Goal: Task Accomplishment & Management: Use online tool/utility

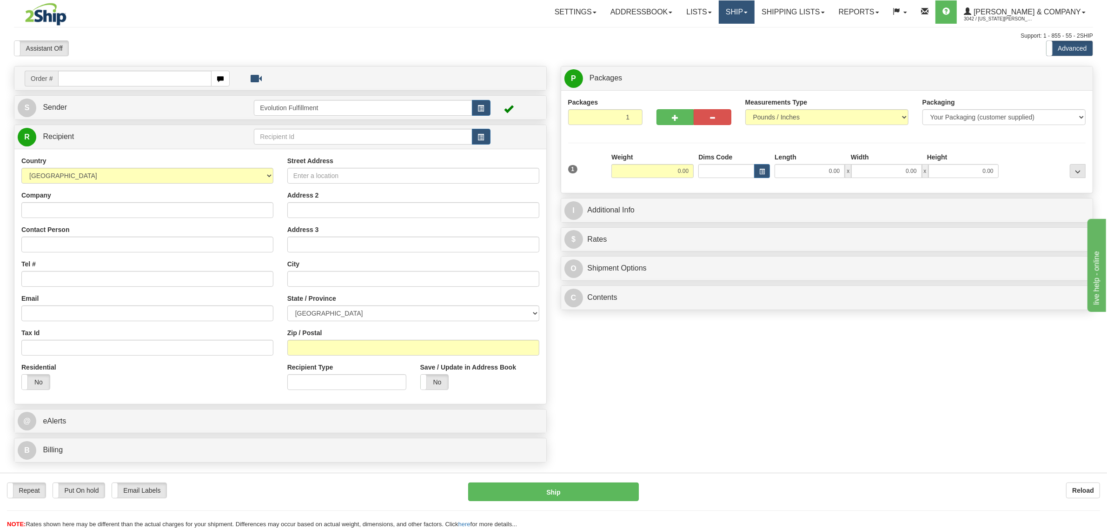
click at [755, 15] on link "Ship" at bounding box center [737, 11] width 36 height 23
click at [745, 47] on span "OnHold / Order Queue" at bounding box center [713, 44] width 66 height 7
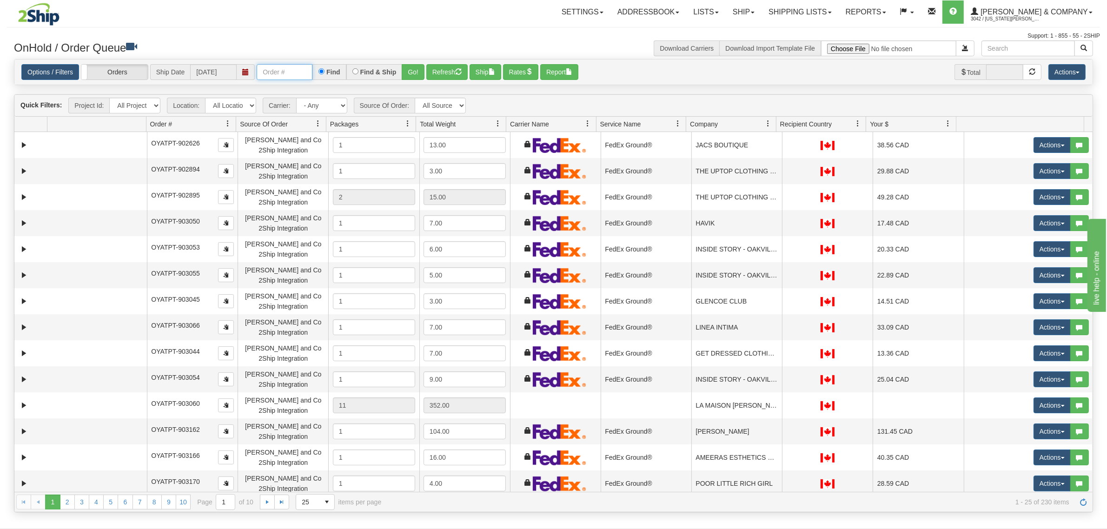
click at [296, 66] on input "text" at bounding box center [285, 72] width 56 height 16
click at [292, 75] on input "OYATPT-903649" at bounding box center [285, 72] width 56 height 16
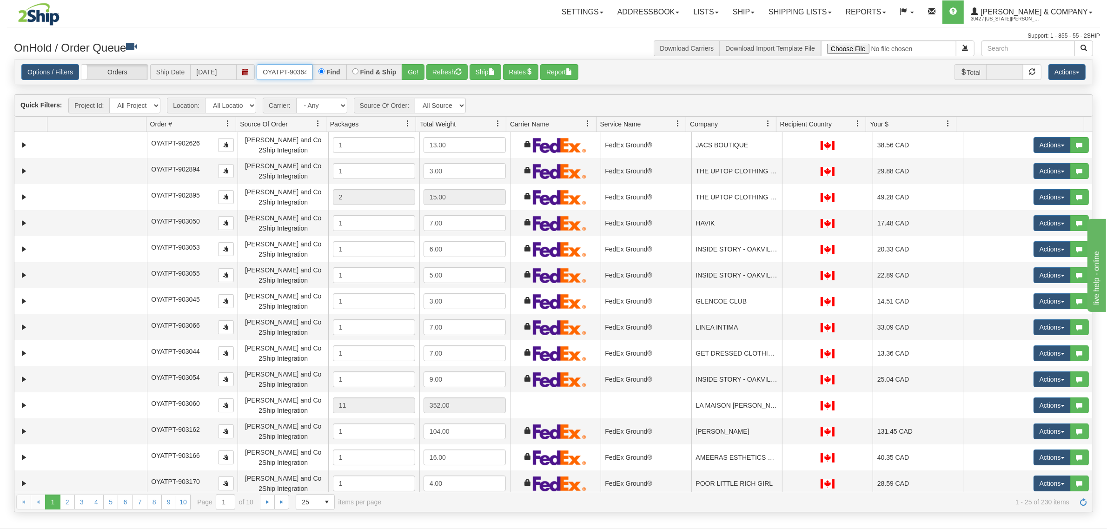
type input "OYATPT-903648"
click at [407, 75] on button "Go!" at bounding box center [413, 72] width 23 height 16
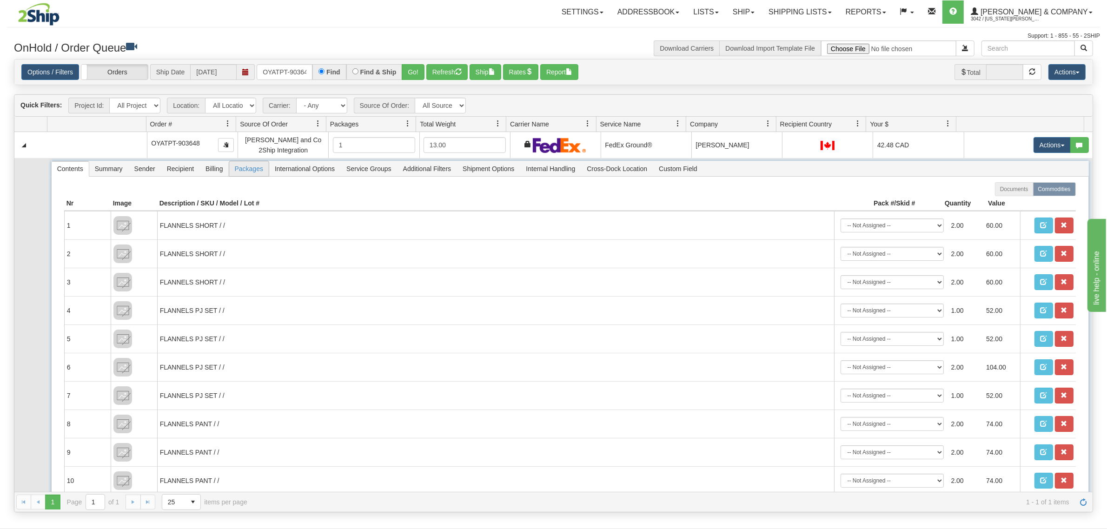
click at [238, 174] on span "Packages" at bounding box center [249, 168] width 40 height 15
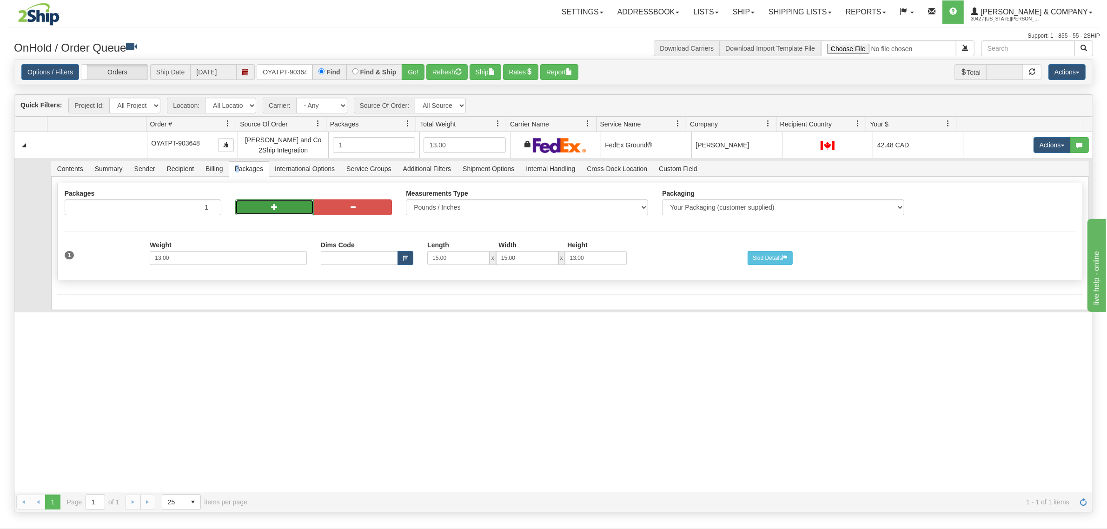
click at [254, 205] on button "button" at bounding box center [274, 208] width 79 height 16
radio input "true"
type input "2"
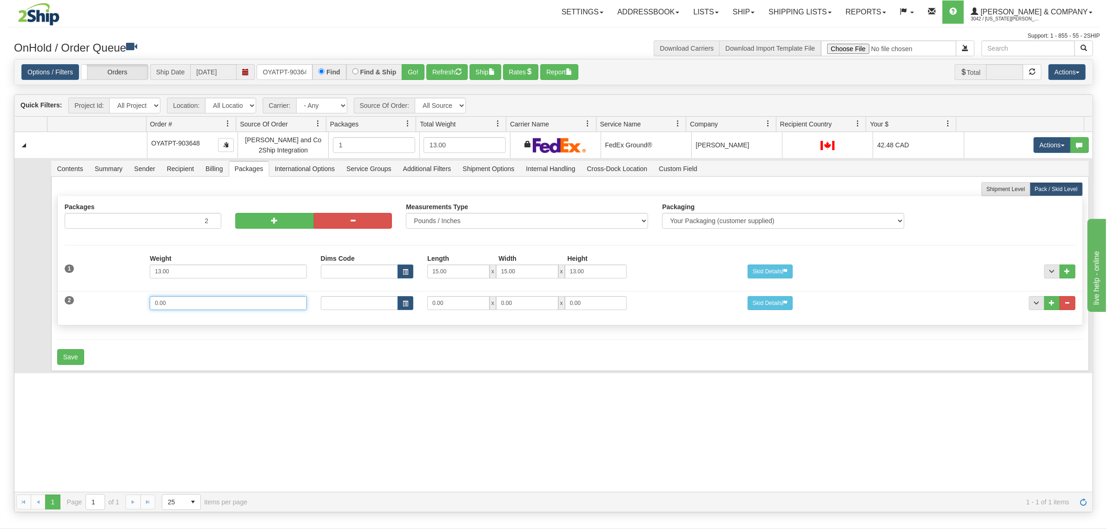
drag, startPoint x: 193, startPoint y: 302, endPoint x: 96, endPoint y: 301, distance: 96.8
click at [96, 301] on div "2 Weight 0.00 Dims Code Length Width Height 0.00 x 0.00 x" at bounding box center [570, 302] width 1025 height 31
type input "8"
type input "15"
type input "11"
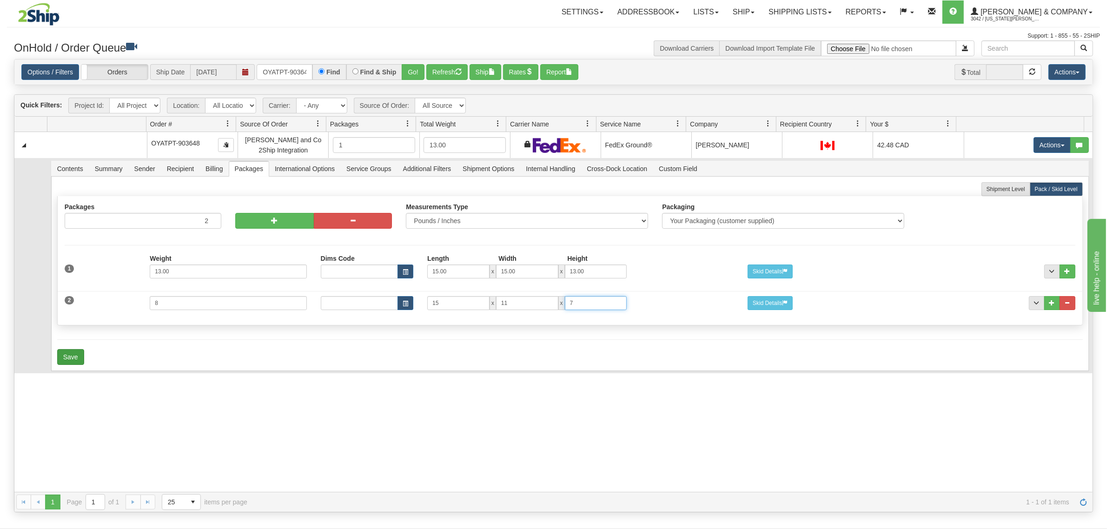
type input "7"
click at [73, 360] on button "Save" at bounding box center [70, 357] width 27 height 16
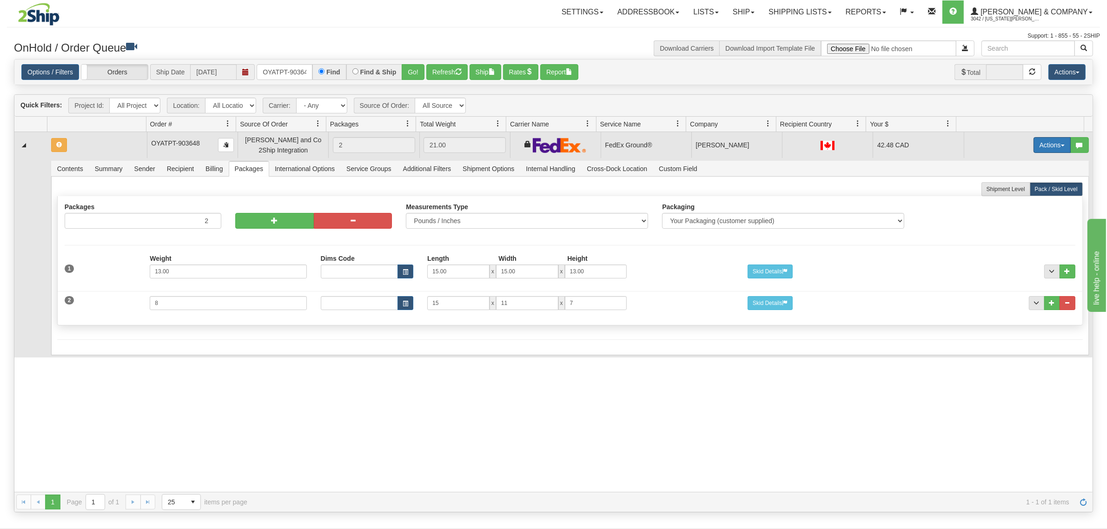
click at [1052, 140] on button "Actions" at bounding box center [1052, 145] width 37 height 16
click at [1011, 176] on span "Refresh Rates" at bounding box center [1030, 174] width 48 height 7
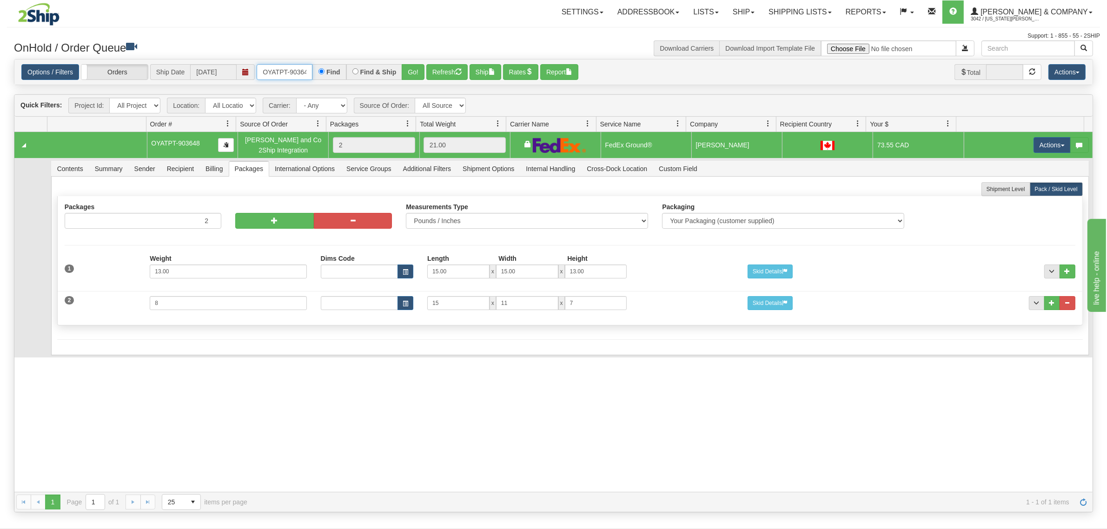
click at [276, 66] on input "OYATPT-903648" at bounding box center [285, 72] width 56 height 16
type input "OYATPT-903631"
click at [422, 68] on button "Go!" at bounding box center [413, 72] width 23 height 16
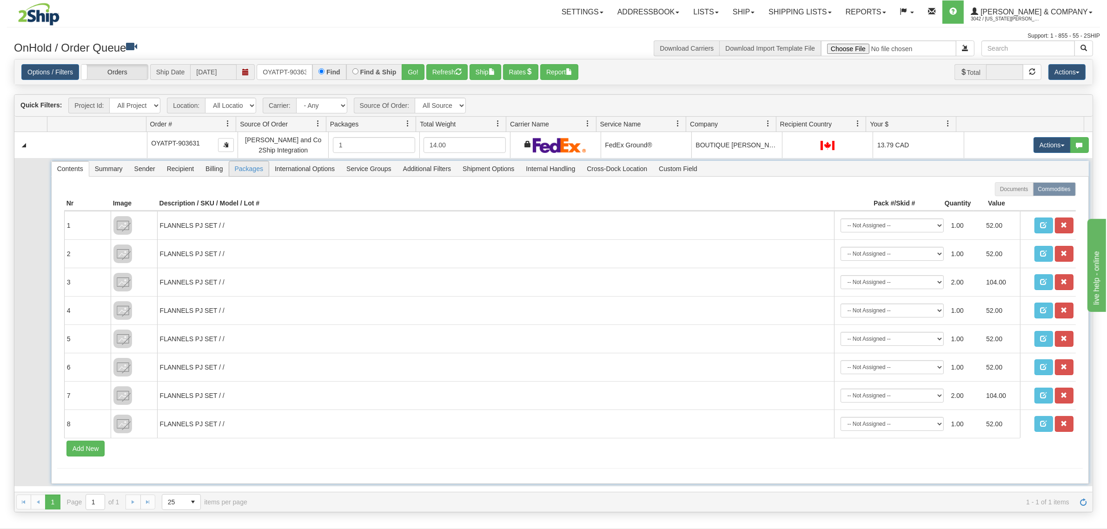
click at [243, 173] on span "Packages" at bounding box center [249, 168] width 40 height 15
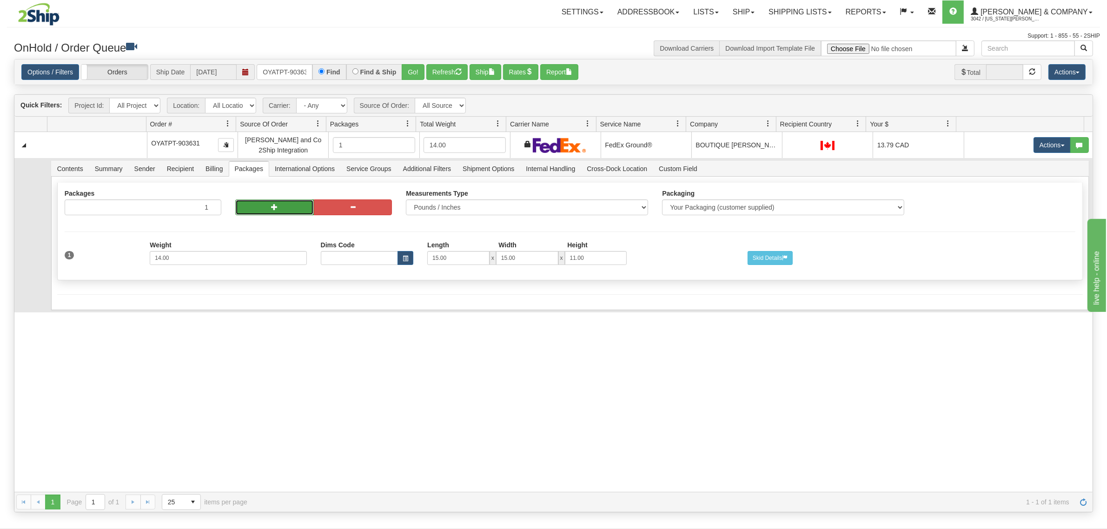
click at [267, 205] on button "button" at bounding box center [274, 208] width 79 height 16
radio input "true"
type input "2"
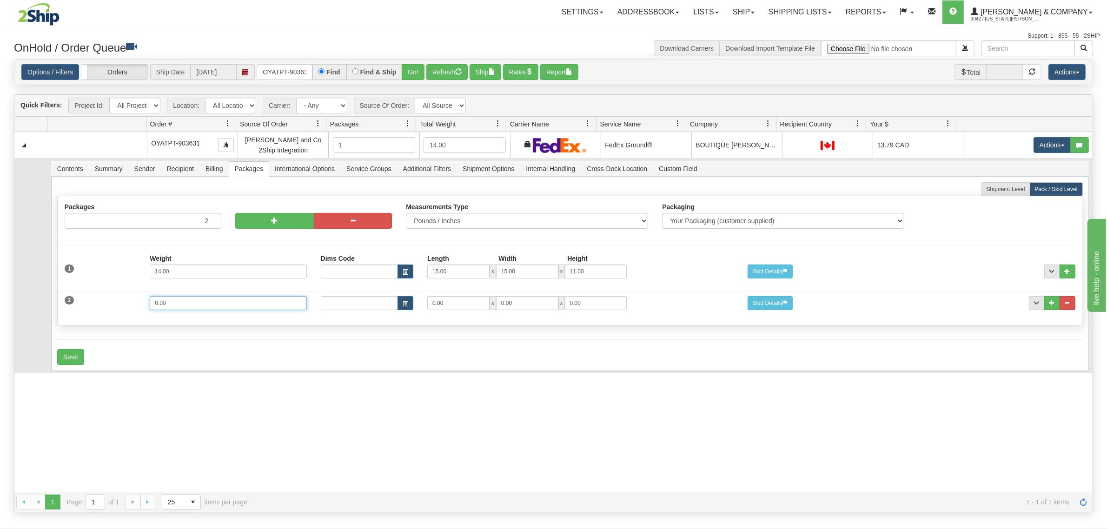
drag, startPoint x: 193, startPoint y: 307, endPoint x: 75, endPoint y: 308, distance: 118.1
click at [75, 308] on div "2 Weight 0.00 Dims Code Length Width Height 0.00 x 0.00 x" at bounding box center [570, 302] width 1025 height 31
type input "7"
type input "15"
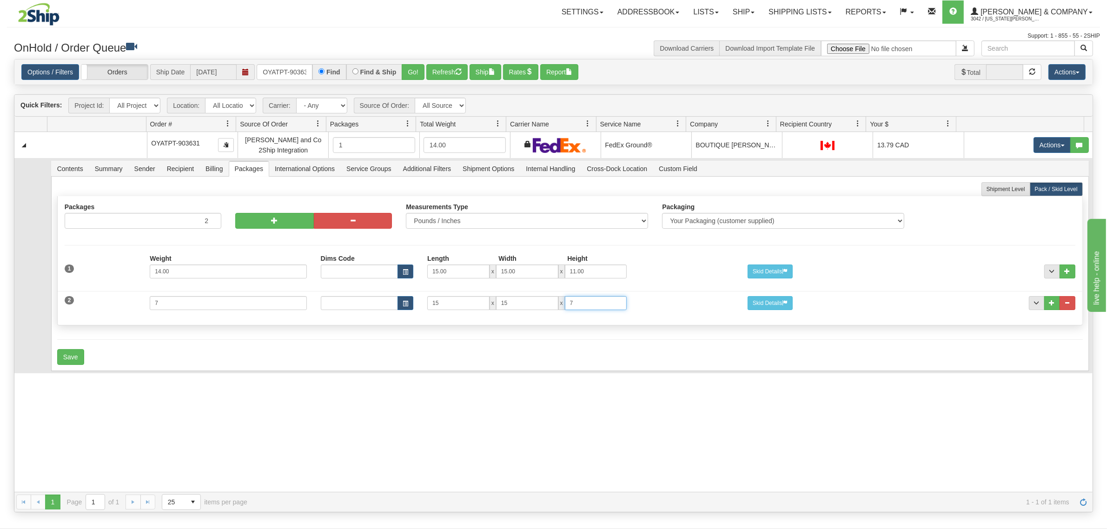
type input "7"
click at [57, 352] on div "Shipment Level Pack / Skid Level Packages 2 2 Measurements Type" at bounding box center [570, 274] width 1038 height 194
click at [58, 352] on button "Save" at bounding box center [70, 357] width 27 height 16
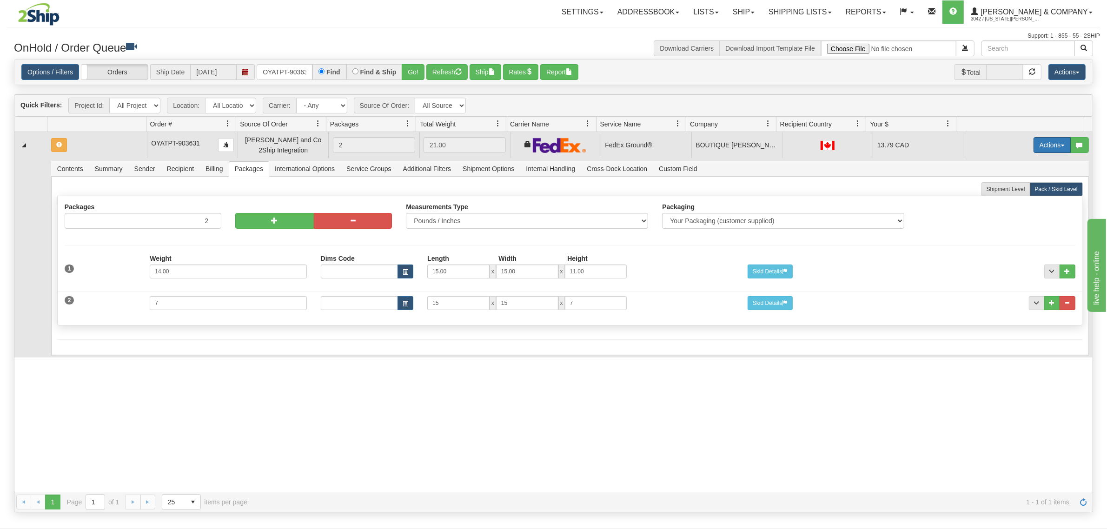
click at [1045, 149] on button "Actions" at bounding box center [1052, 145] width 37 height 16
click at [1020, 177] on span "Refresh Rates" at bounding box center [1030, 174] width 48 height 7
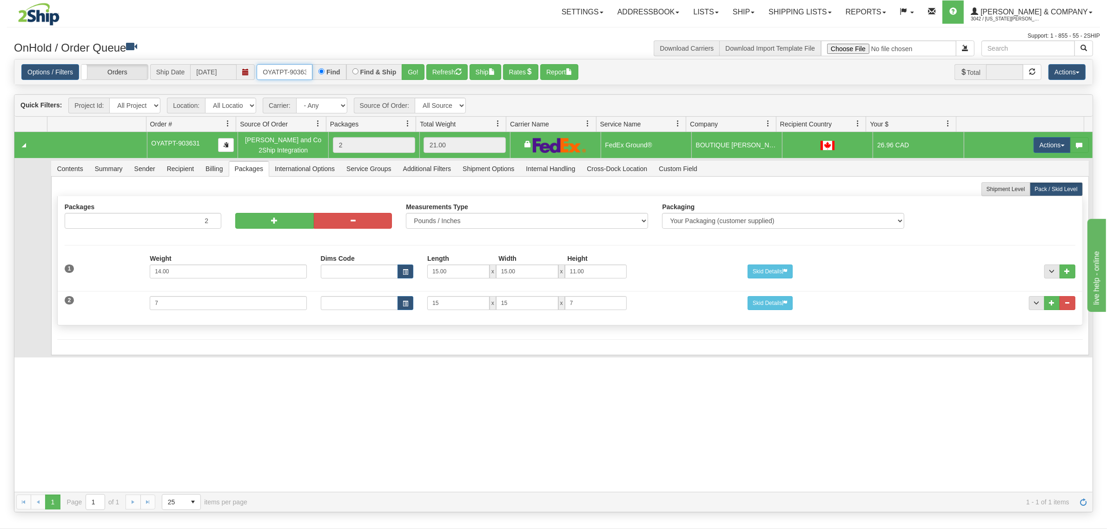
click at [281, 71] on input "OYATPT-903631" at bounding box center [285, 72] width 56 height 16
click at [282, 71] on input "OYATPT-903631" at bounding box center [285, 72] width 56 height 16
type input "OYATPT-903640"
click at [421, 66] on button "Go!" at bounding box center [413, 72] width 23 height 16
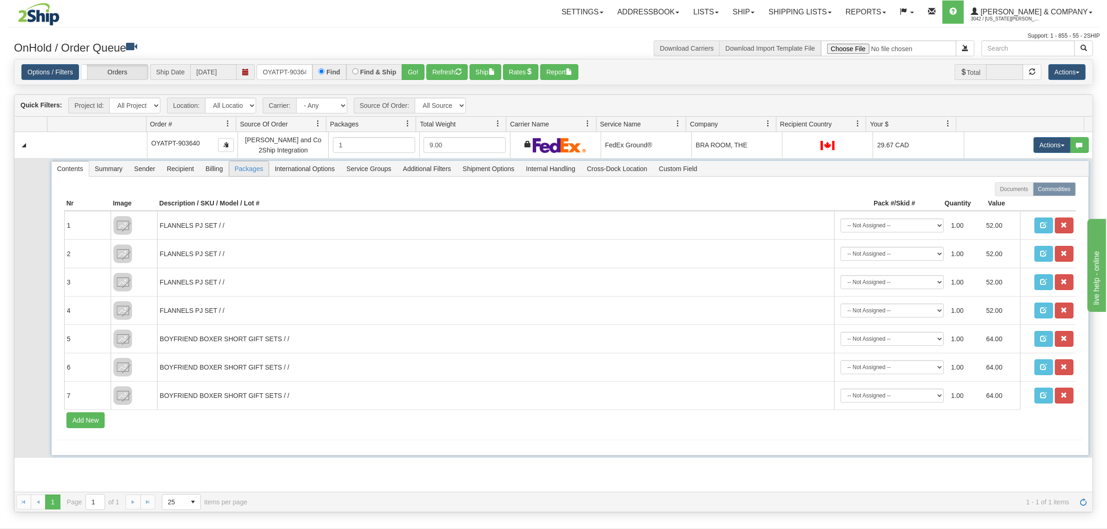
click at [256, 169] on span "Packages" at bounding box center [249, 168] width 40 height 15
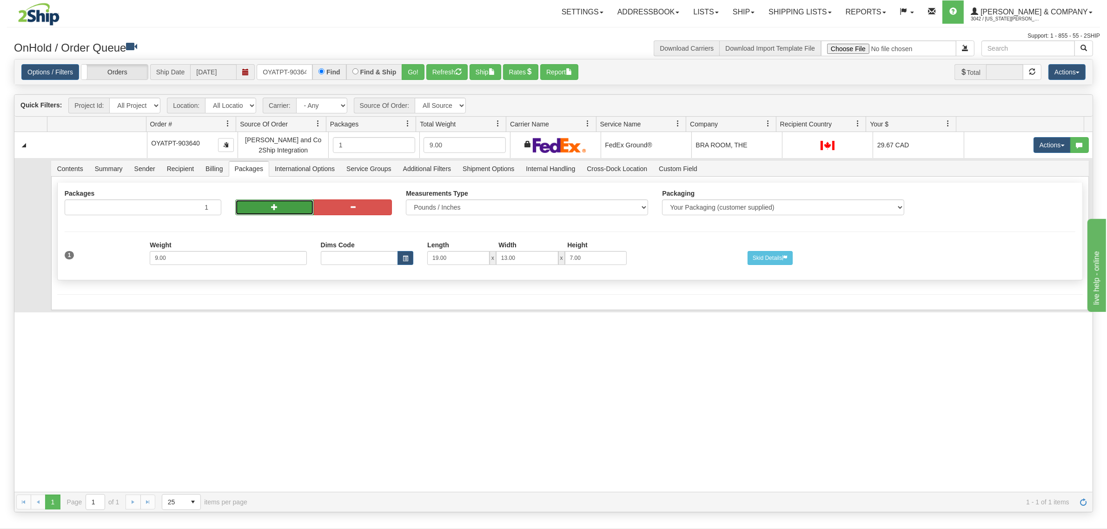
click at [289, 207] on button "button" at bounding box center [274, 208] width 79 height 16
radio input "true"
type input "2"
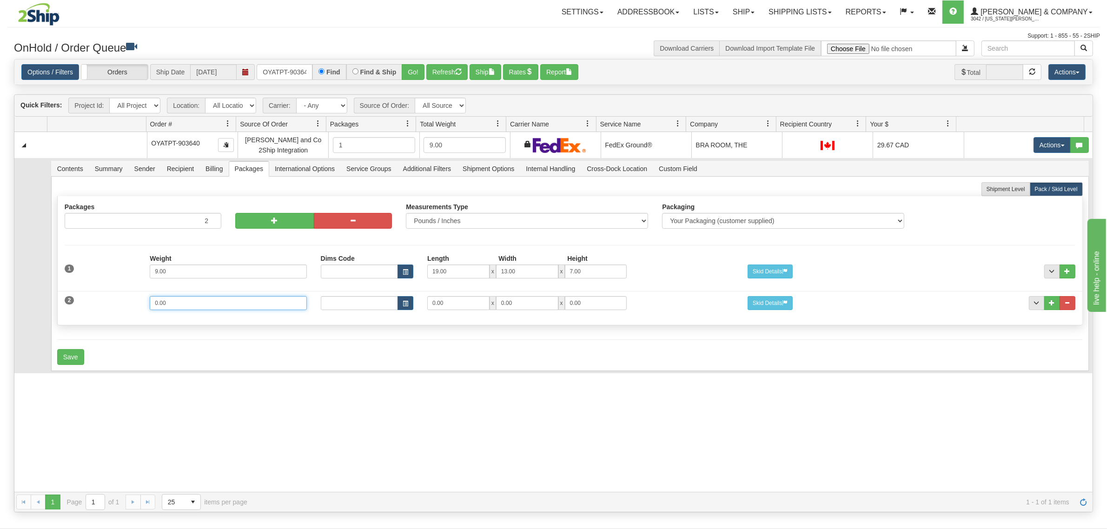
drag, startPoint x: 191, startPoint y: 302, endPoint x: 99, endPoint y: 307, distance: 92.7
click at [99, 307] on div "2 Weight 0.00 Dims Code Length Width Height 0.00 x 0.00 x" at bounding box center [570, 302] width 1025 height 31
type input "4"
type input "15"
type input "11"
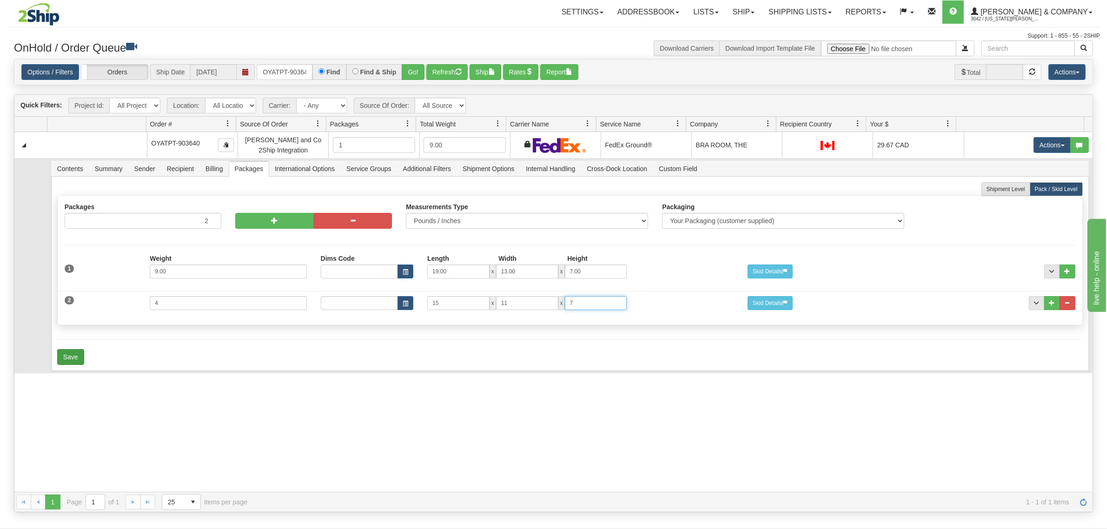
type input "7"
click at [65, 359] on button "Save" at bounding box center [70, 357] width 27 height 16
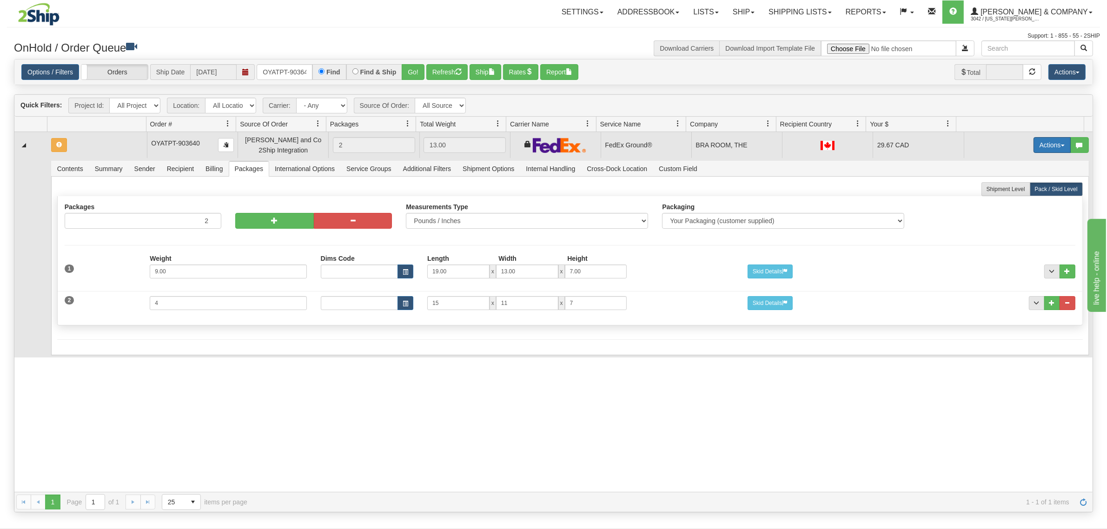
click at [1045, 148] on button "Actions" at bounding box center [1052, 145] width 37 height 16
click at [1013, 189] on span "Rate All Services" at bounding box center [1034, 186] width 56 height 7
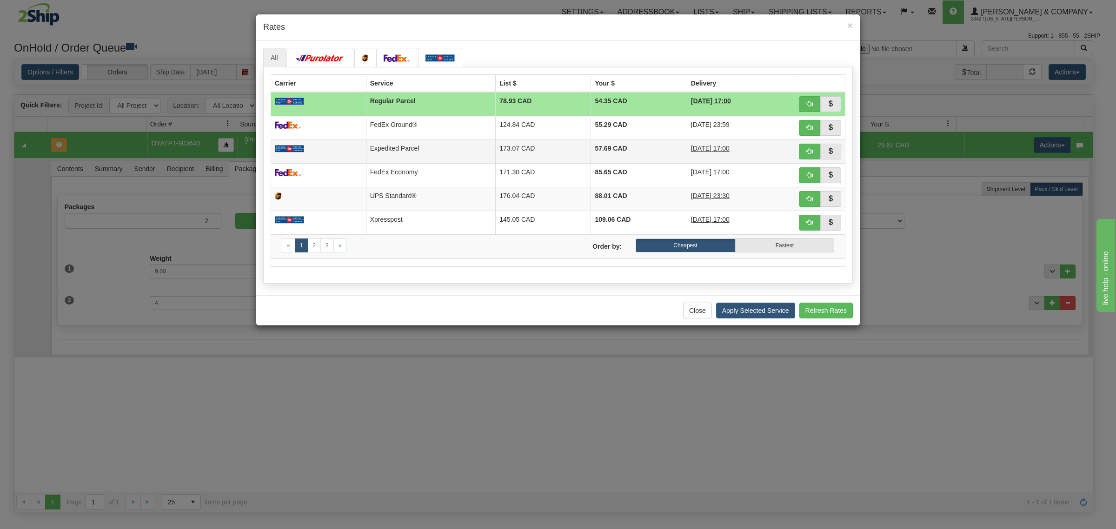
drag, startPoint x: 601, startPoint y: 127, endPoint x: 629, endPoint y: 160, distance: 43.5
click at [602, 127] on td "55.29 CAD" at bounding box center [639, 128] width 96 height 24
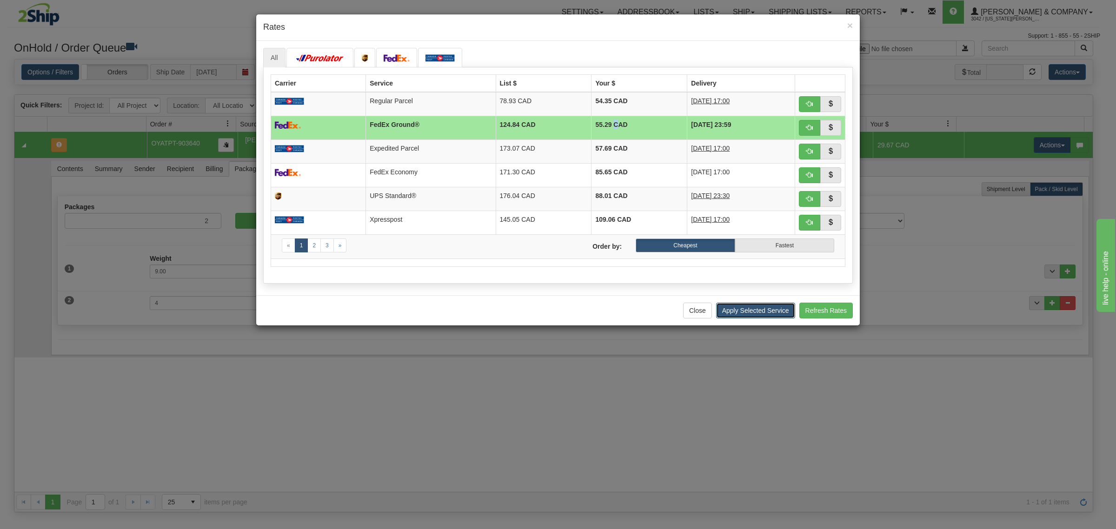
click at [749, 314] on button "Apply Selected Service" at bounding box center [755, 311] width 79 height 16
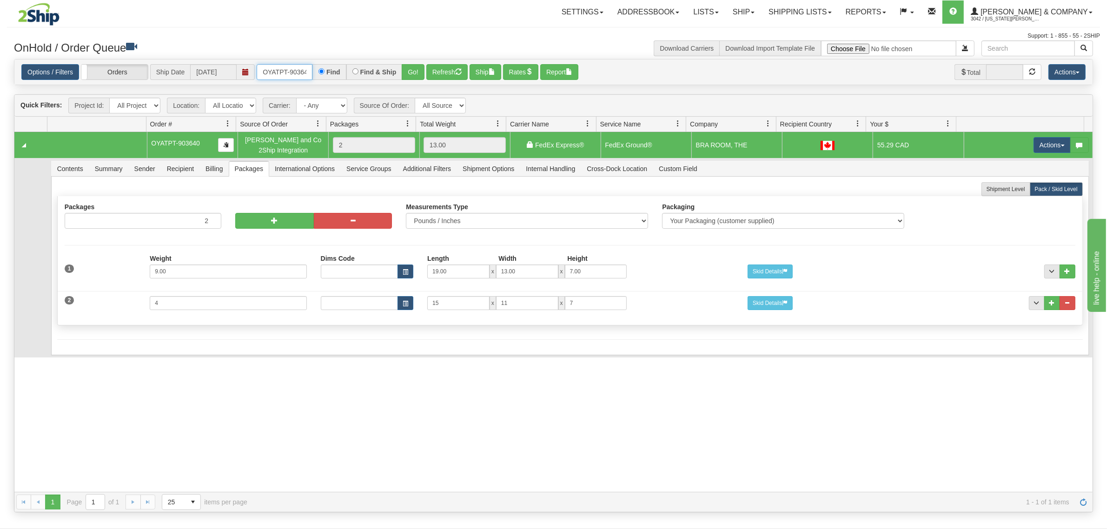
click at [273, 73] on input "OYATPT-903640" at bounding box center [285, 72] width 56 height 16
click at [1041, 15] on span "3042 / [US_STATE][PERSON_NAME]" at bounding box center [1006, 18] width 70 height 9
click at [1060, 59] on link "LOG OUT" at bounding box center [1053, 57] width 94 height 12
